Goal: Find specific page/section: Find specific page/section

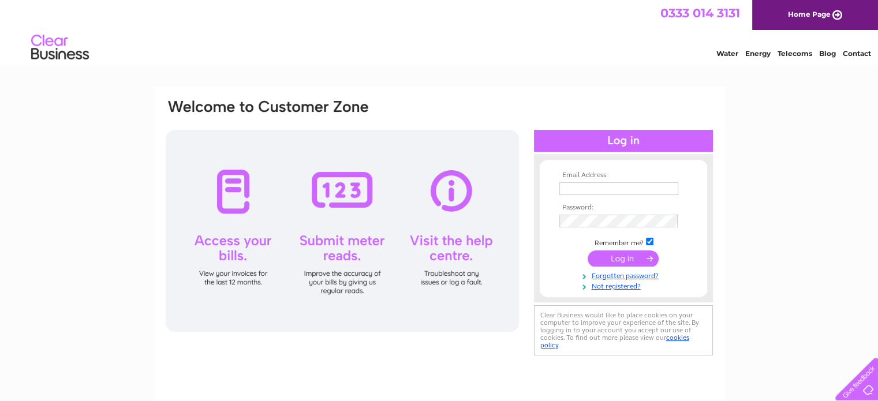
type input "[EMAIL_ADDRESS][DOMAIN_NAME]"
click at [621, 258] on input "submit" at bounding box center [623, 259] width 71 height 16
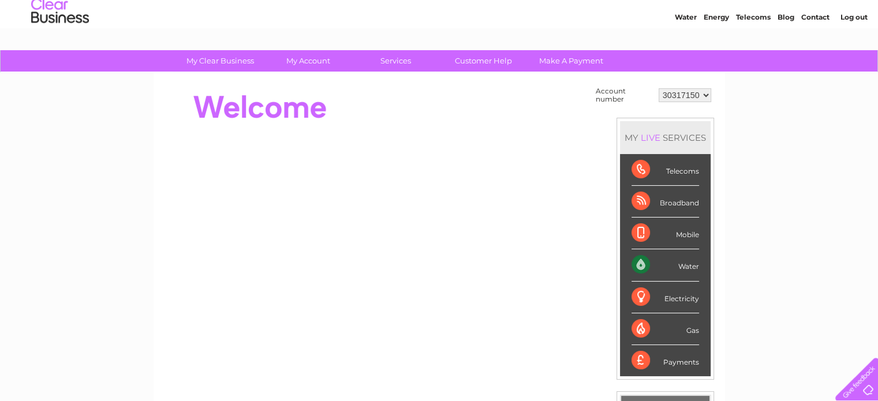
scroll to position [37, 0]
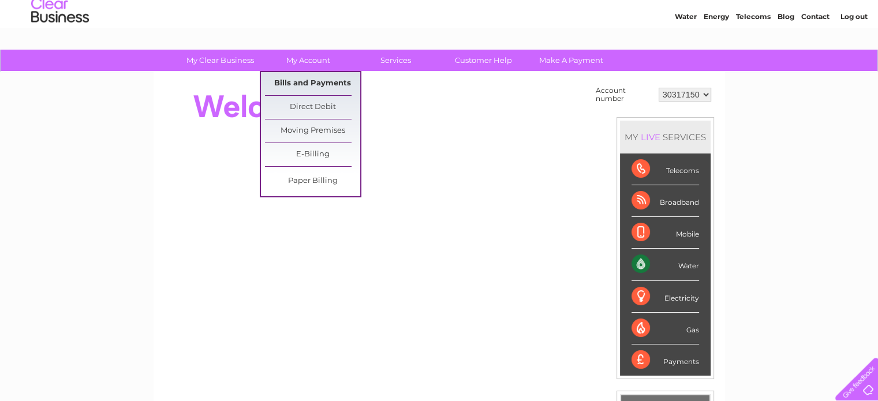
click at [303, 80] on link "Bills and Payments" at bounding box center [312, 83] width 95 height 23
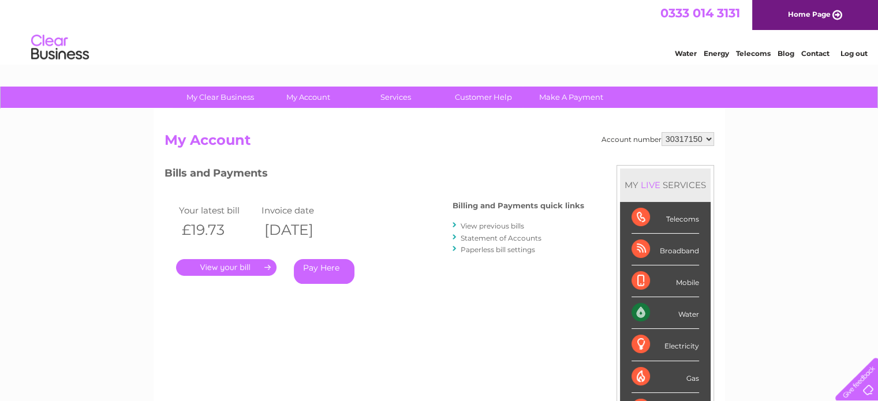
click at [236, 266] on link "." at bounding box center [226, 267] width 100 height 17
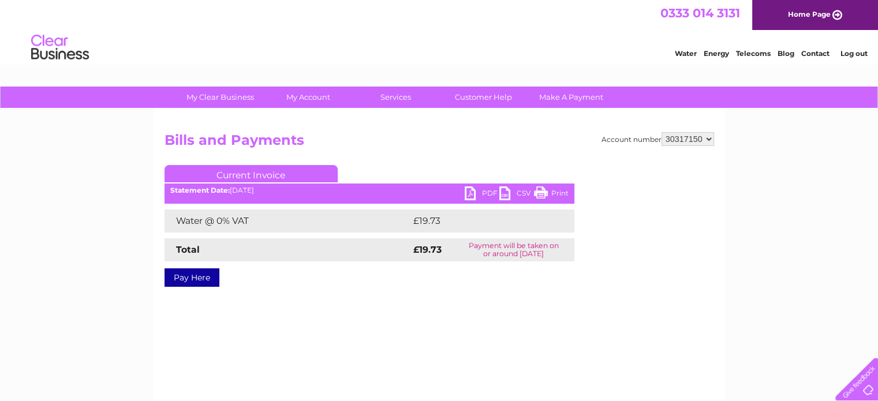
click at [850, 53] on link "Log out" at bounding box center [853, 53] width 27 height 9
